Goal: Transaction & Acquisition: Purchase product/service

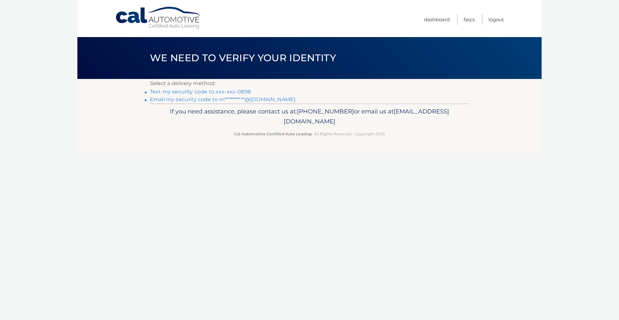
click at [189, 91] on link "Text my security code to xxx-xxx-0898" at bounding box center [200, 92] width 101 height 6
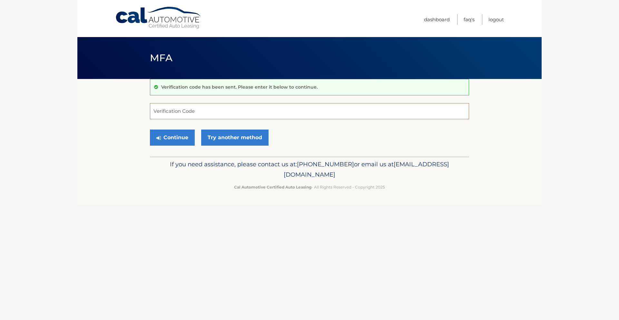
click at [174, 112] on input "Verification Code" at bounding box center [309, 111] width 319 height 16
click at [187, 136] on button "Continue" at bounding box center [172, 138] width 45 height 16
click at [177, 138] on button "Continue" at bounding box center [172, 138] width 45 height 16
click at [166, 112] on input "400080" at bounding box center [309, 111] width 319 height 16
type input "4000080"
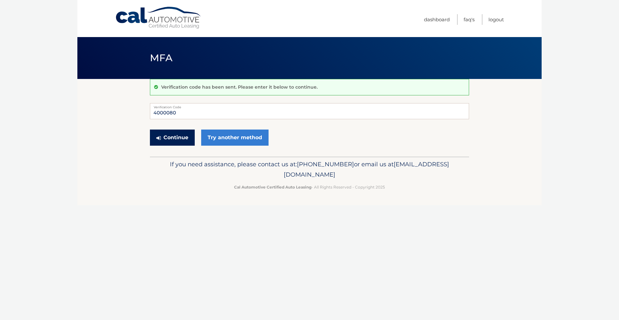
click at [179, 135] on button "Continue" at bounding box center [172, 138] width 45 height 16
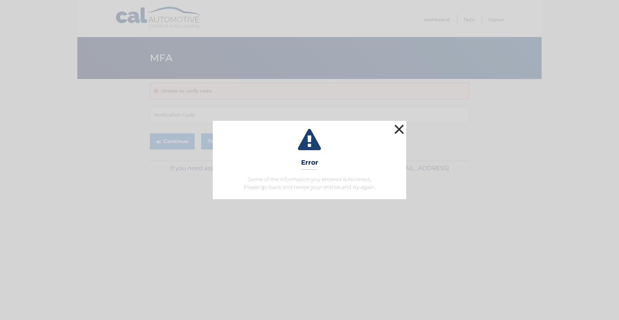
click at [400, 130] on button "×" at bounding box center [399, 129] width 13 height 13
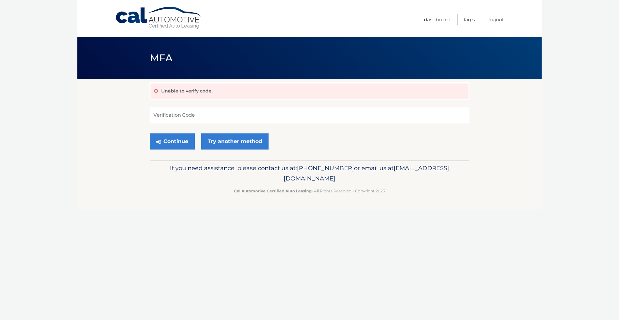
click at [182, 115] on input "Verification Code" at bounding box center [309, 115] width 319 height 16
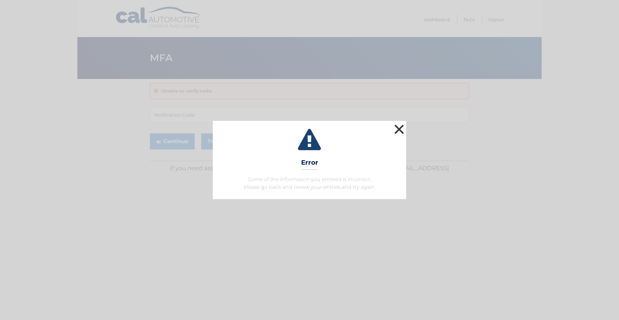
click at [397, 132] on button "×" at bounding box center [399, 129] width 13 height 13
click at [396, 124] on button "×" at bounding box center [399, 129] width 13 height 13
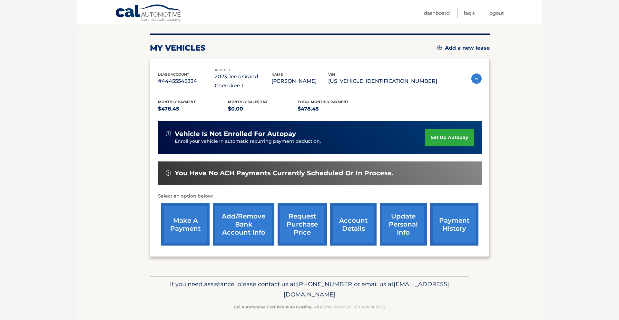
scroll to position [80, 0]
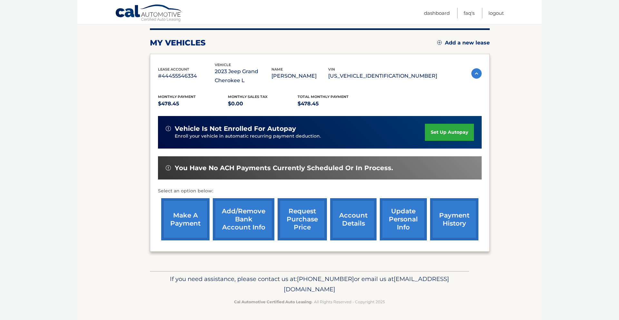
click at [181, 220] on link "make a payment" at bounding box center [185, 219] width 48 height 42
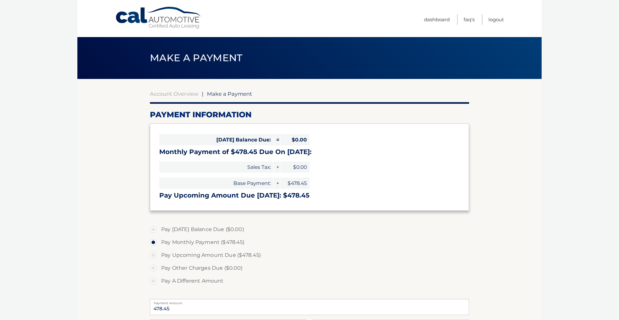
select select "NDJlYjFjNjMtMDM2OS00MzViLWE3NTUtYTgxMGFlODc2MThh"
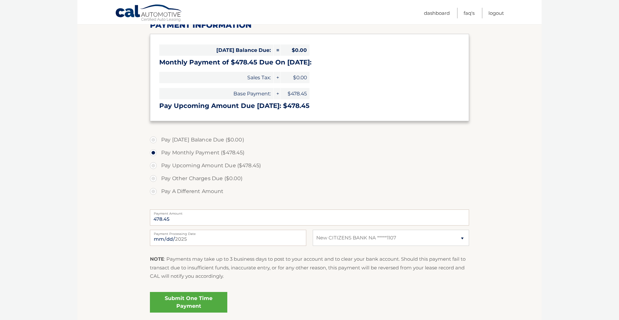
scroll to position [103, 0]
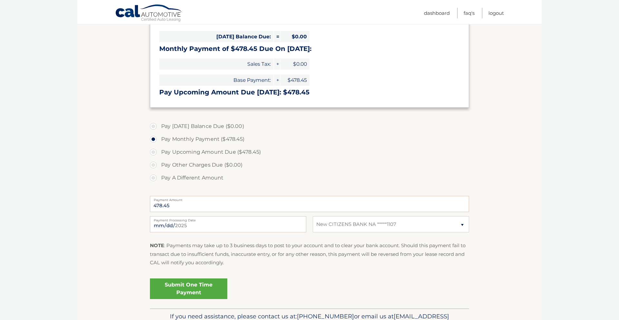
click at [194, 287] on link "Submit One Time Payment" at bounding box center [188, 289] width 77 height 21
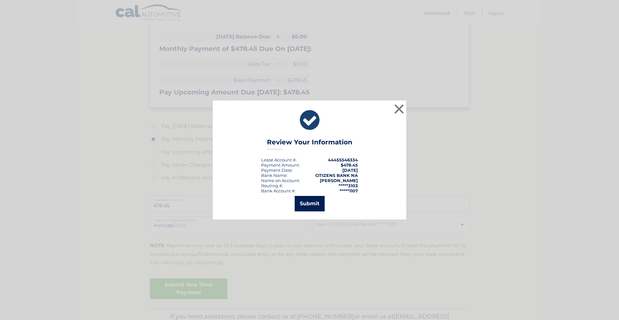
click at [320, 206] on button "Submit" at bounding box center [310, 203] width 30 height 15
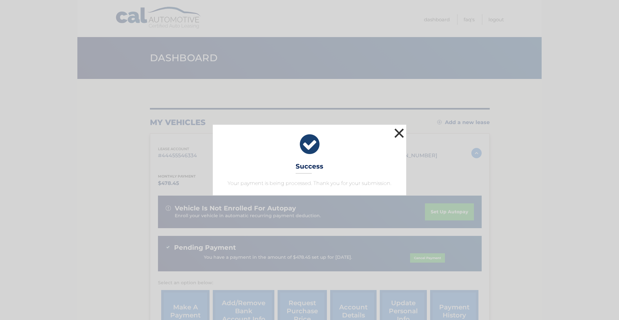
click at [396, 130] on button "×" at bounding box center [399, 133] width 13 height 13
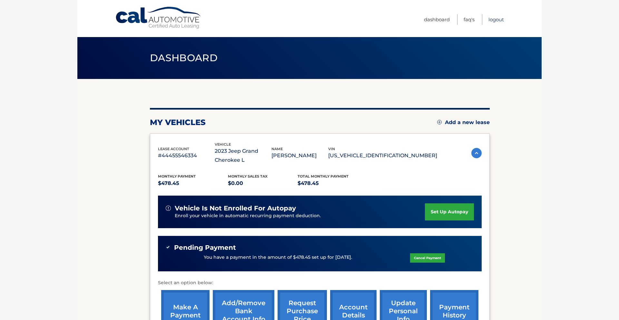
click at [492, 18] on link "Logout" at bounding box center [496, 19] width 15 height 11
